Goal: Find specific page/section: Find specific page/section

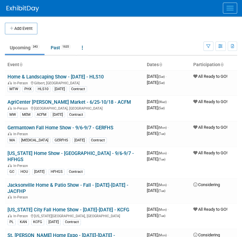
click at [226, 11] on button "Menu" at bounding box center [230, 8] width 14 height 11
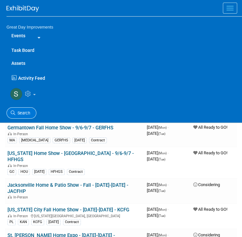
click at [15, 117] on link "Search" at bounding box center [21, 112] width 30 height 11
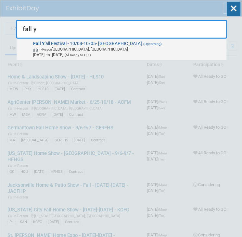
type input "fall y"
click at [34, 51] on img at bounding box center [36, 50] width 6 height 4
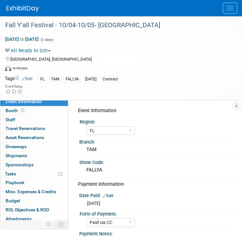
select select "FL"
select select "Paid via CC"
